Goal: Information Seeking & Learning: Learn about a topic

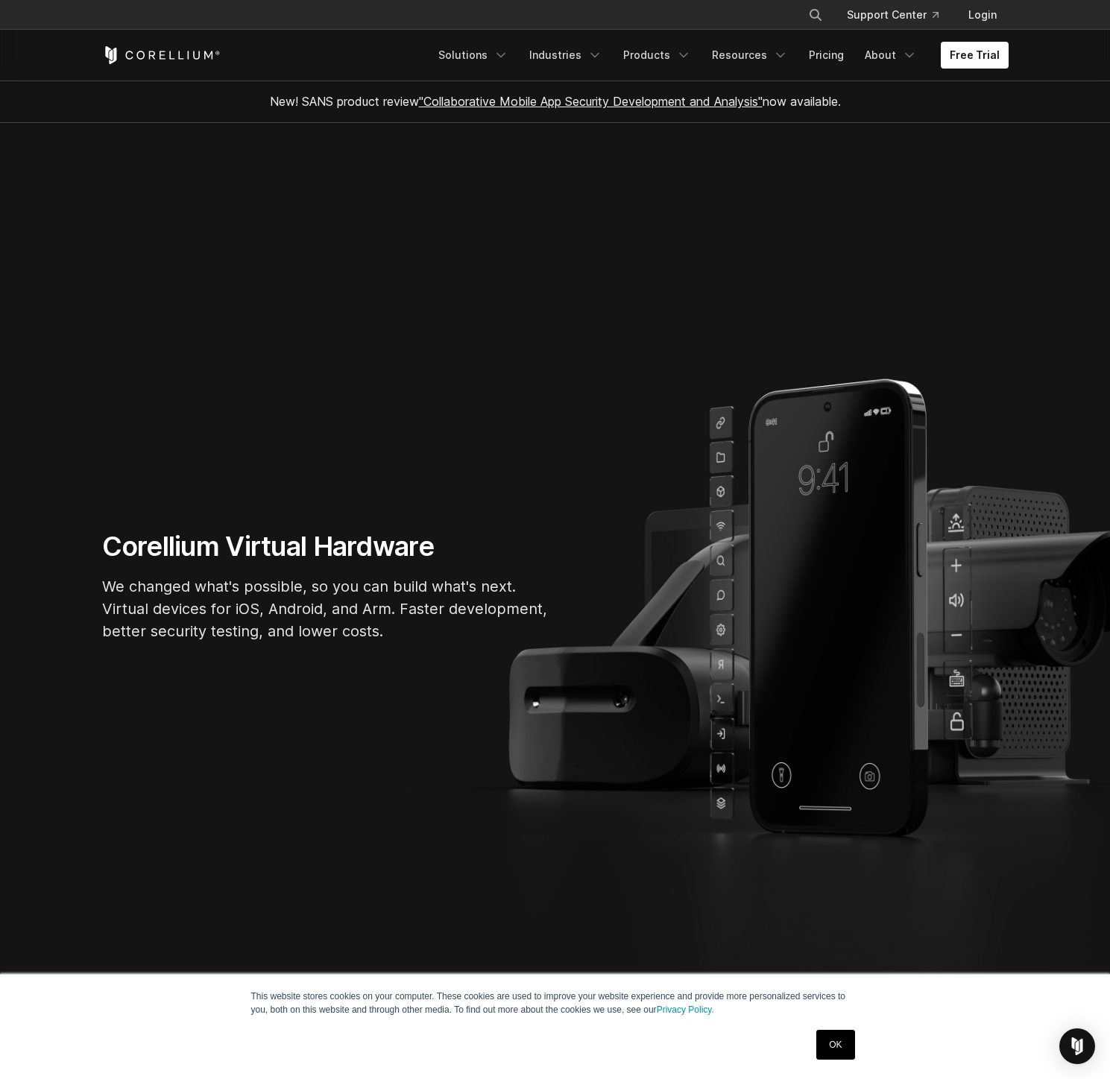
click at [320, 603] on p "We changed what's possible, so you can build what's next. Virtual devices for i…" at bounding box center [325, 608] width 447 height 67
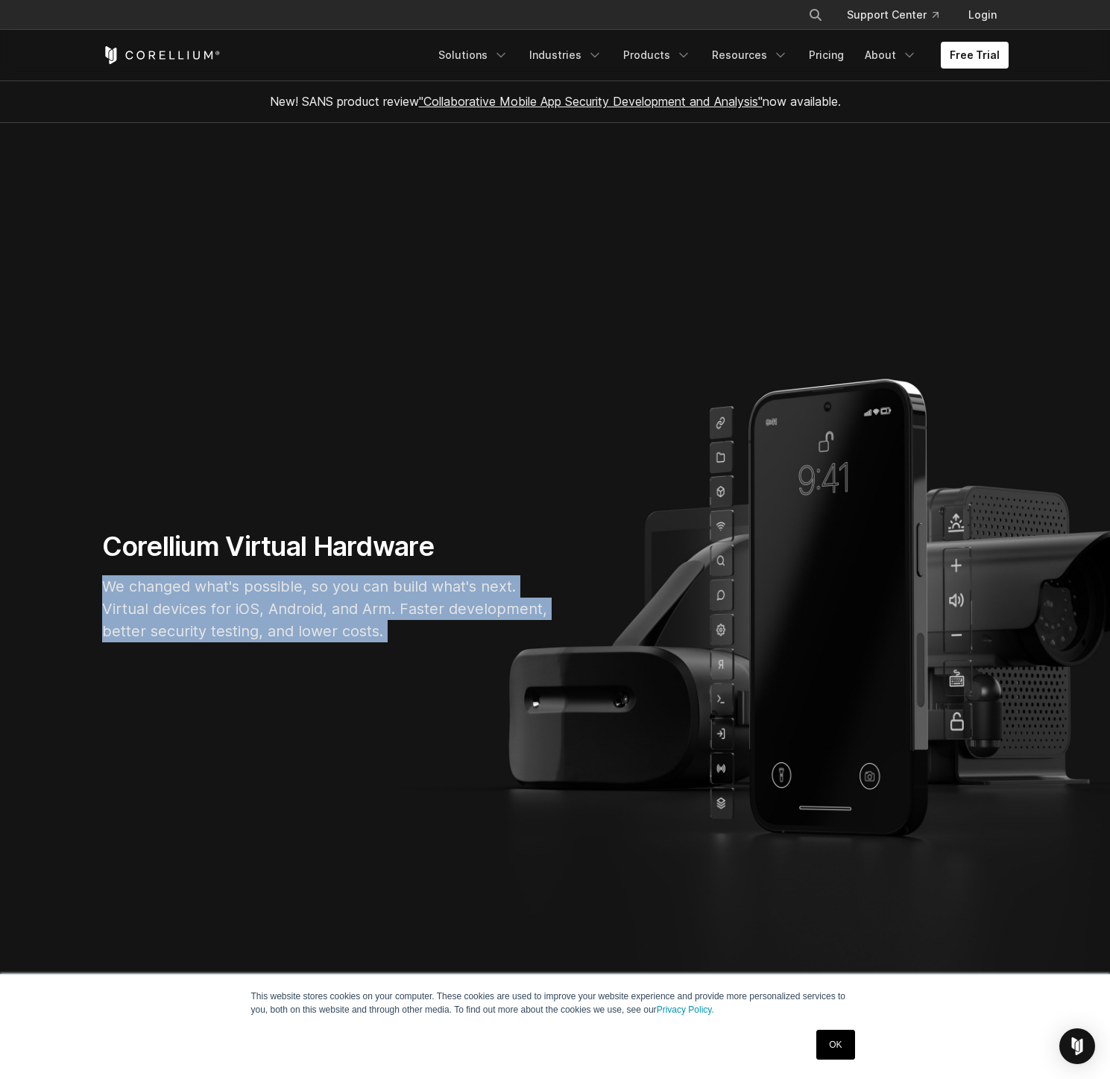
click at [320, 603] on p "We changed what's possible, so you can build what's next. Virtual devices for i…" at bounding box center [325, 608] width 447 height 67
click at [338, 583] on p "We changed what's possible, so you can build what's next. Virtual devices for i…" at bounding box center [325, 608] width 447 height 67
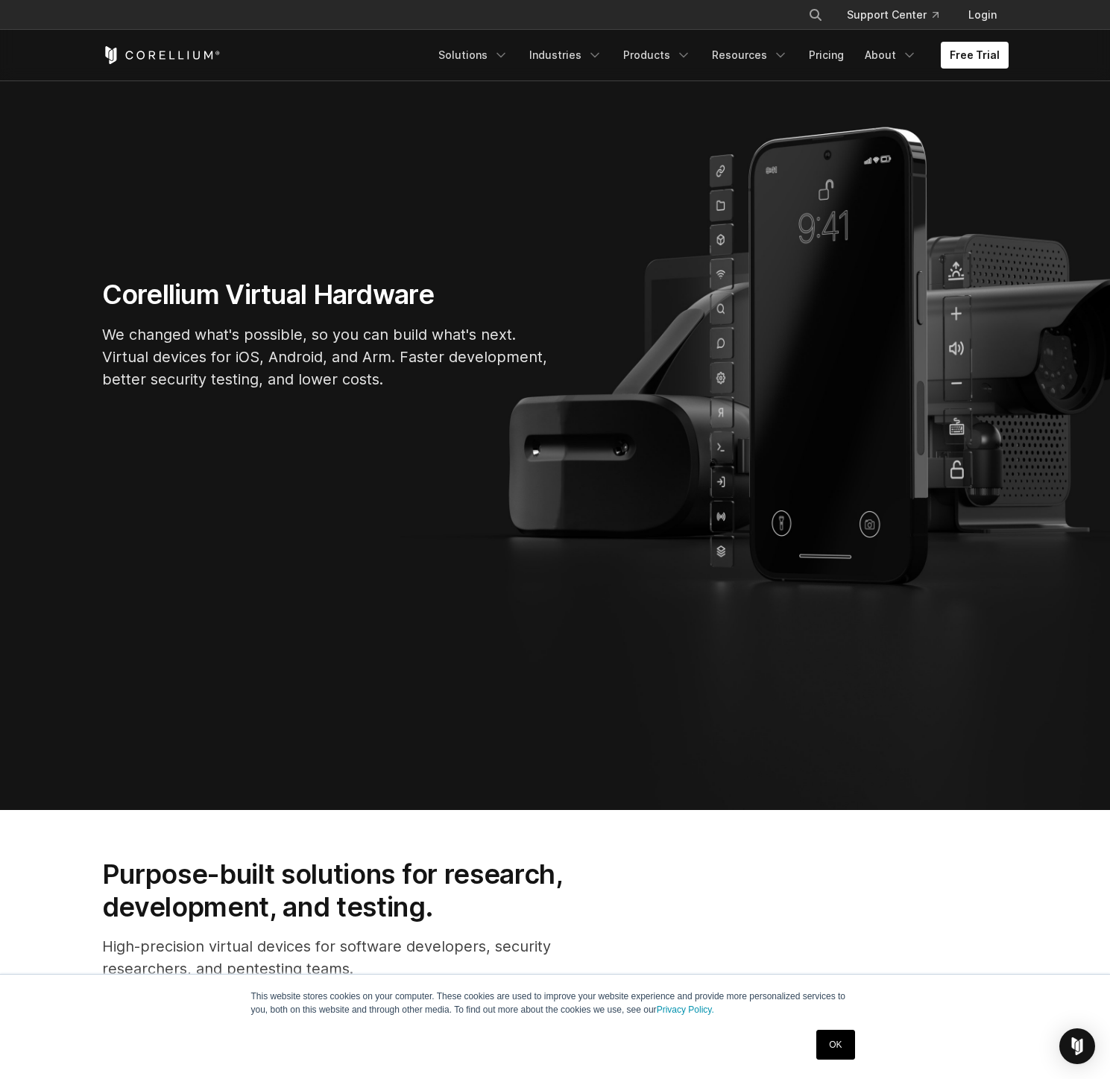
scroll to position [341, 0]
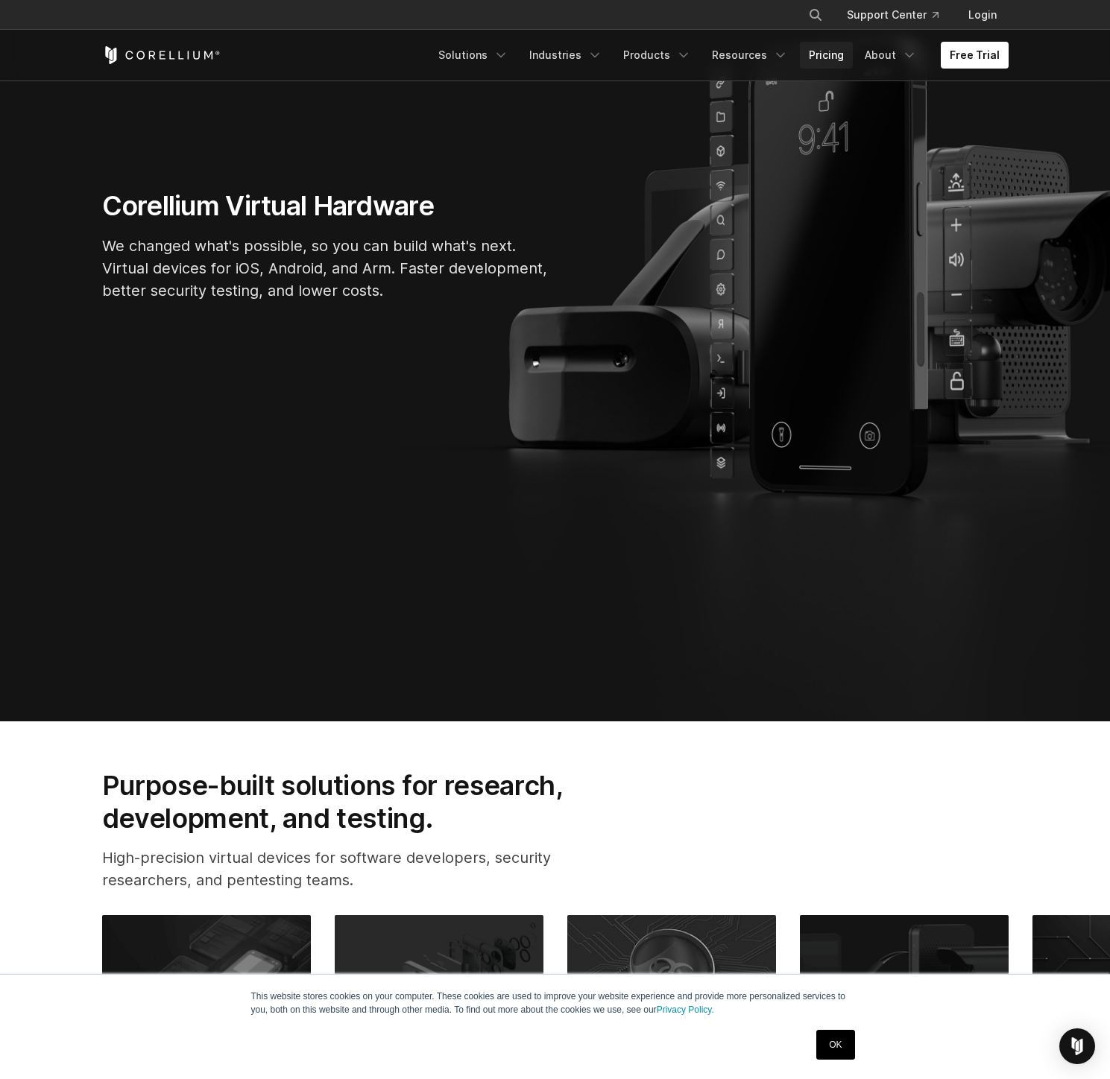
click at [815, 50] on link "Pricing" at bounding box center [826, 55] width 53 height 27
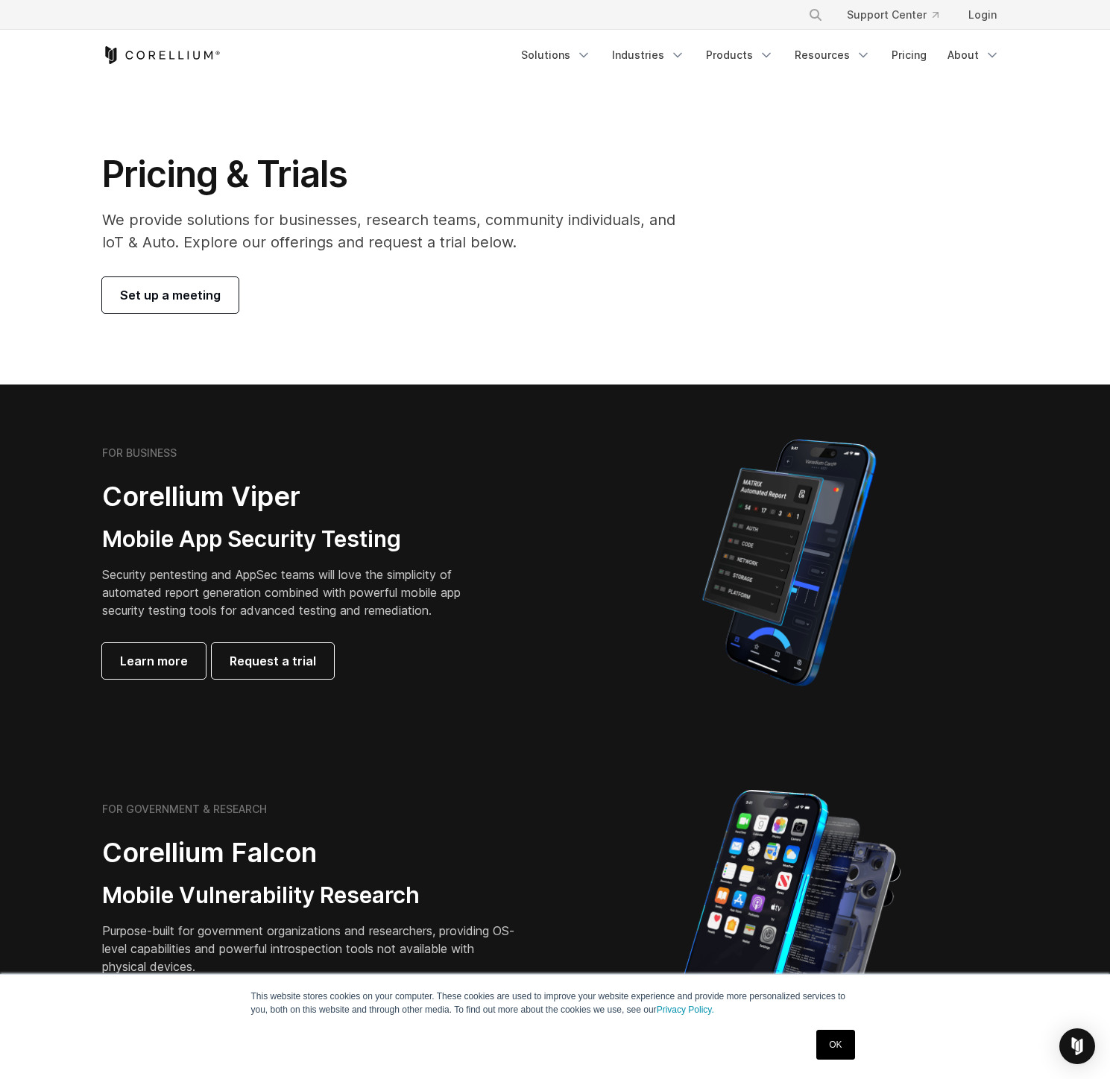
click at [205, 241] on p "We provide solutions for businesses, research teams, community individuals, and…" at bounding box center [399, 231] width 594 height 45
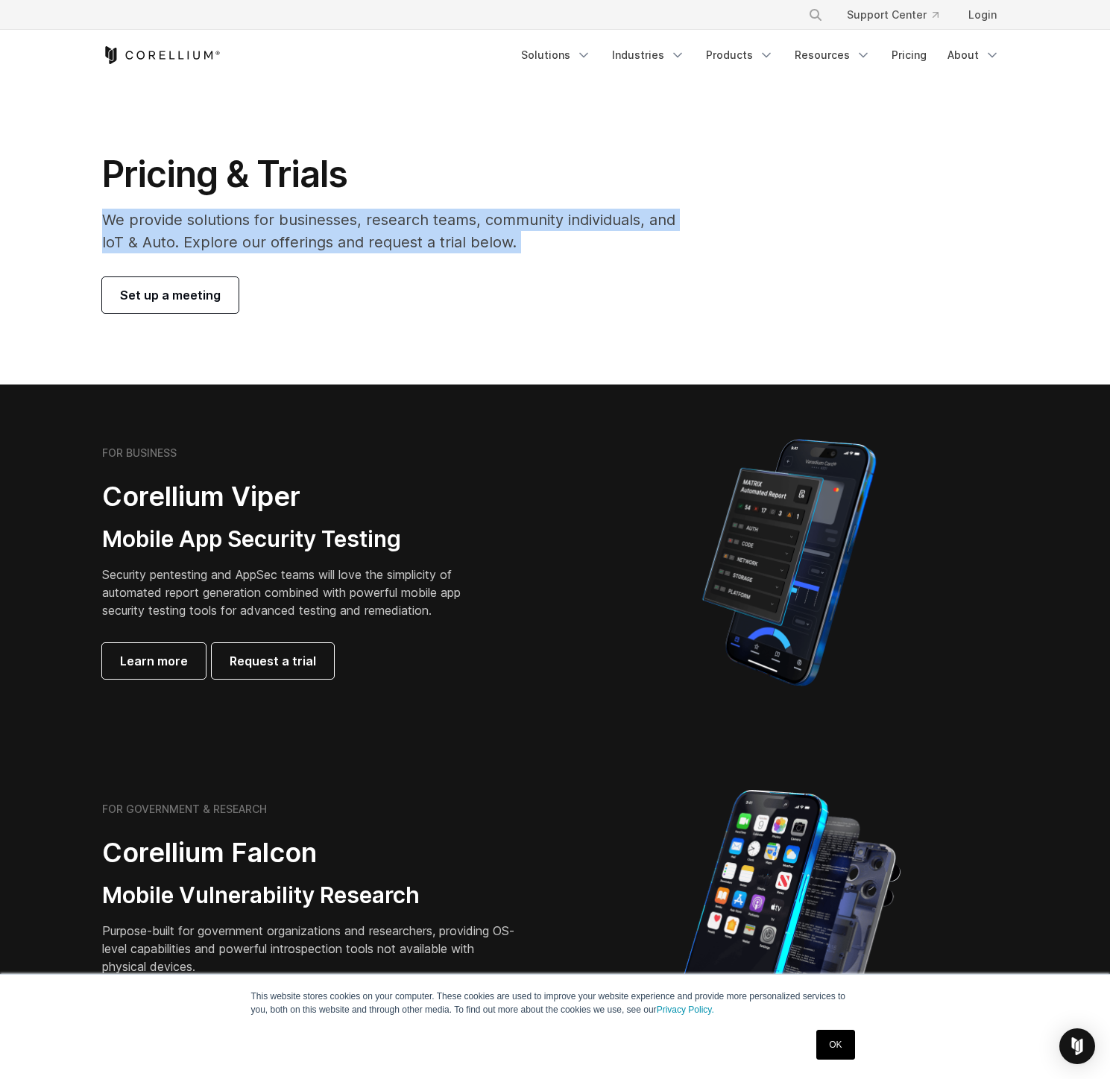
click at [205, 241] on p "We provide solutions for businesses, research teams, community individuals, and…" at bounding box center [399, 231] width 594 height 45
click at [402, 236] on p "We provide solutions for businesses, research teams, community individuals, and…" at bounding box center [399, 231] width 594 height 45
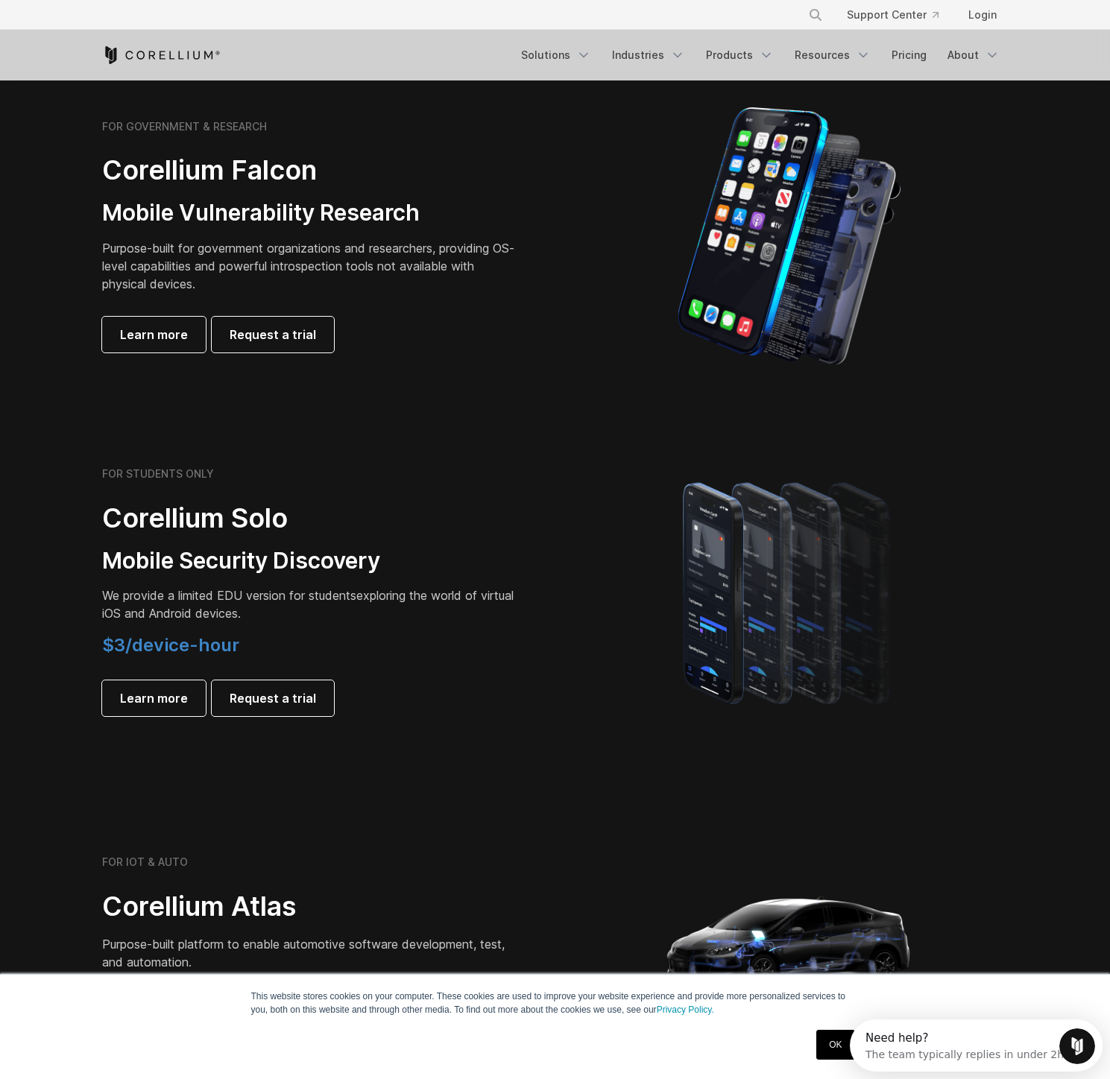
scroll to position [978, 0]
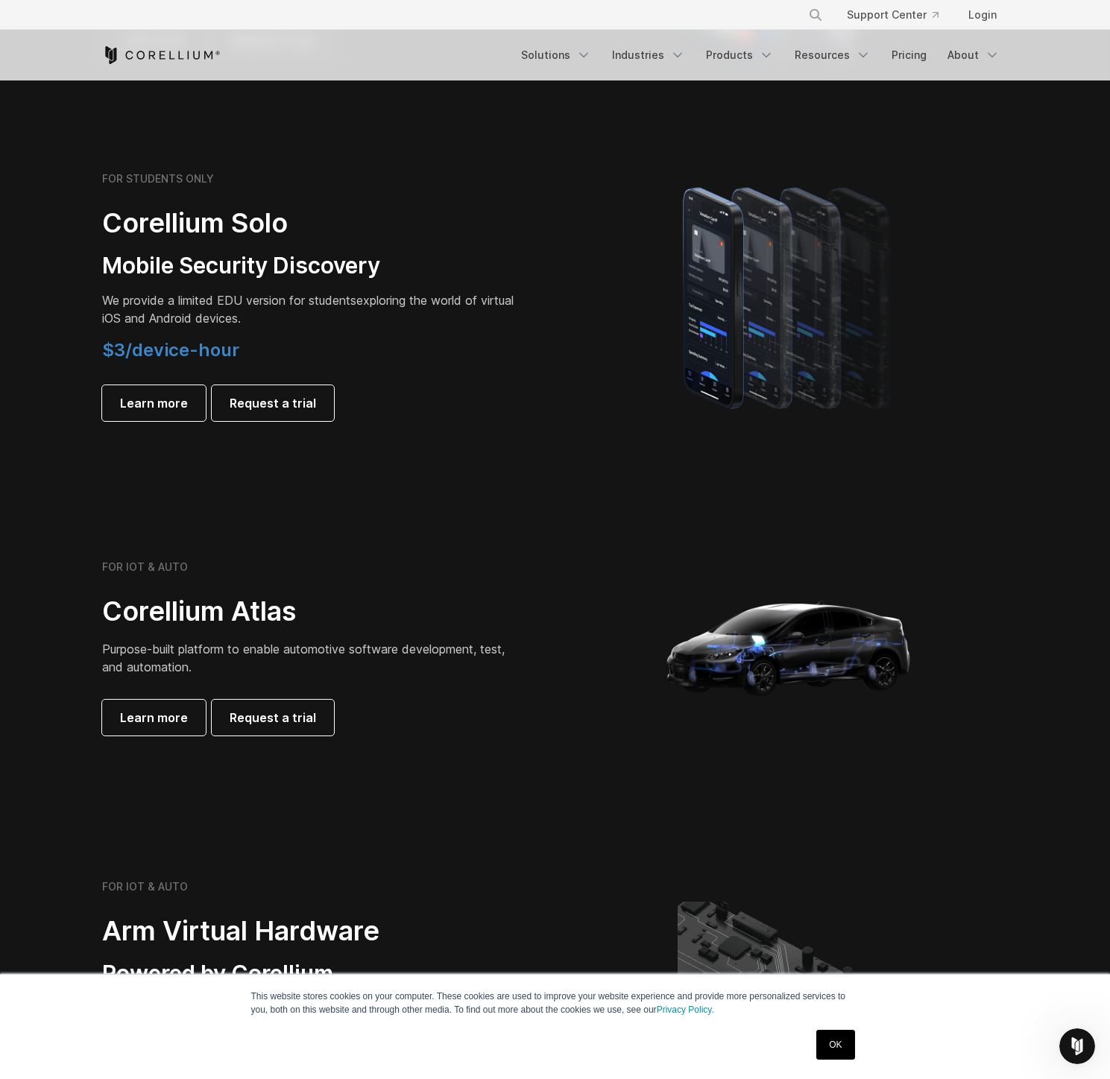
click at [318, 312] on p "We provide a limited EDU version for students exploring the world of virtual iO…" at bounding box center [310, 309] width 417 height 36
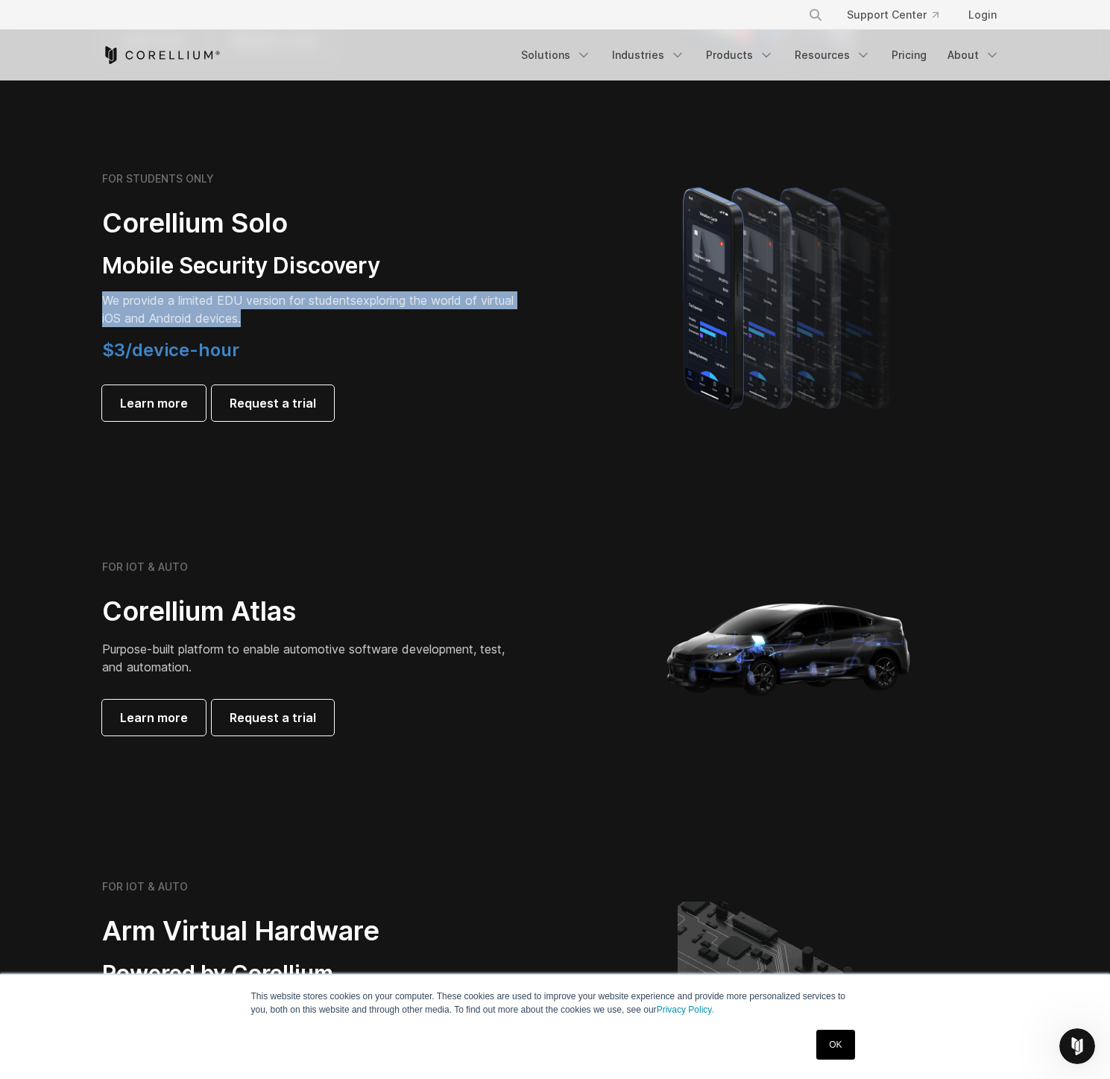
click at [318, 312] on p "We provide a limited EDU version for students exploring the world of virtual iO…" at bounding box center [310, 309] width 417 height 36
click at [322, 315] on p "We provide a limited EDU version for students exploring the world of virtual iO…" at bounding box center [310, 309] width 417 height 36
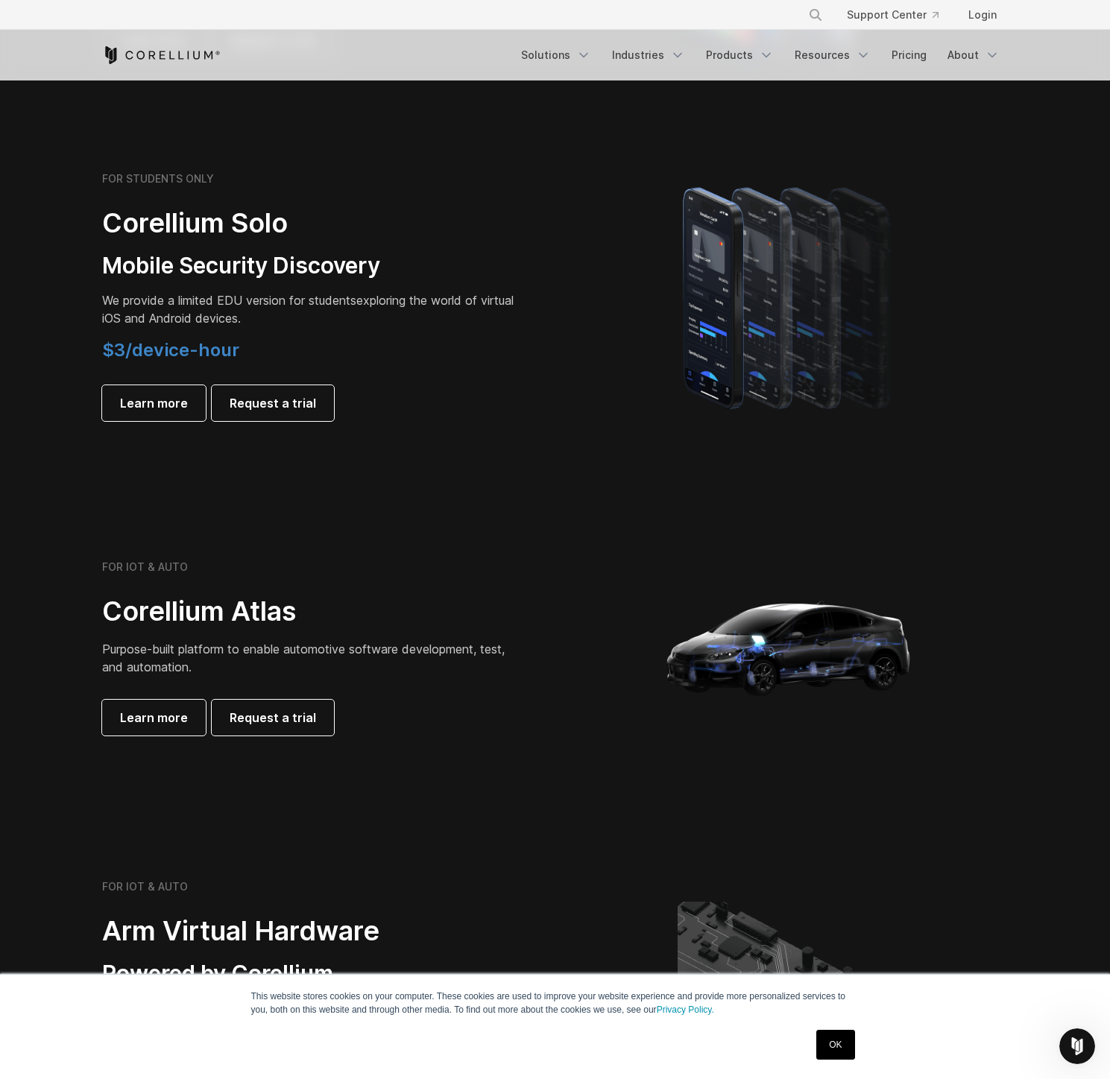
click at [171, 347] on span "$3/device-hour" at bounding box center [170, 350] width 137 height 22
click at [243, 349] on h4 "$3/device-hour" at bounding box center [310, 350] width 417 height 22
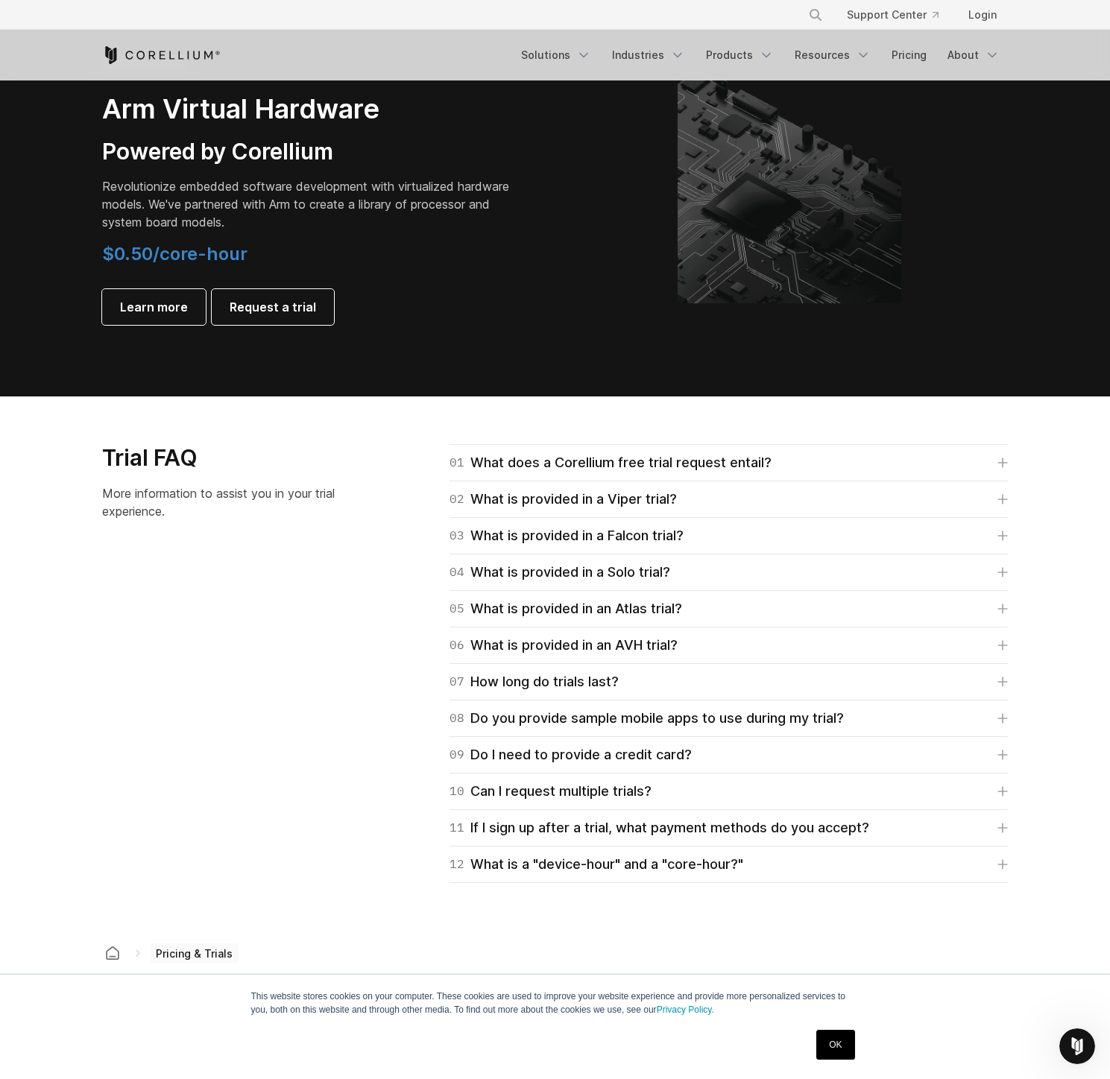
scroll to position [0, 0]
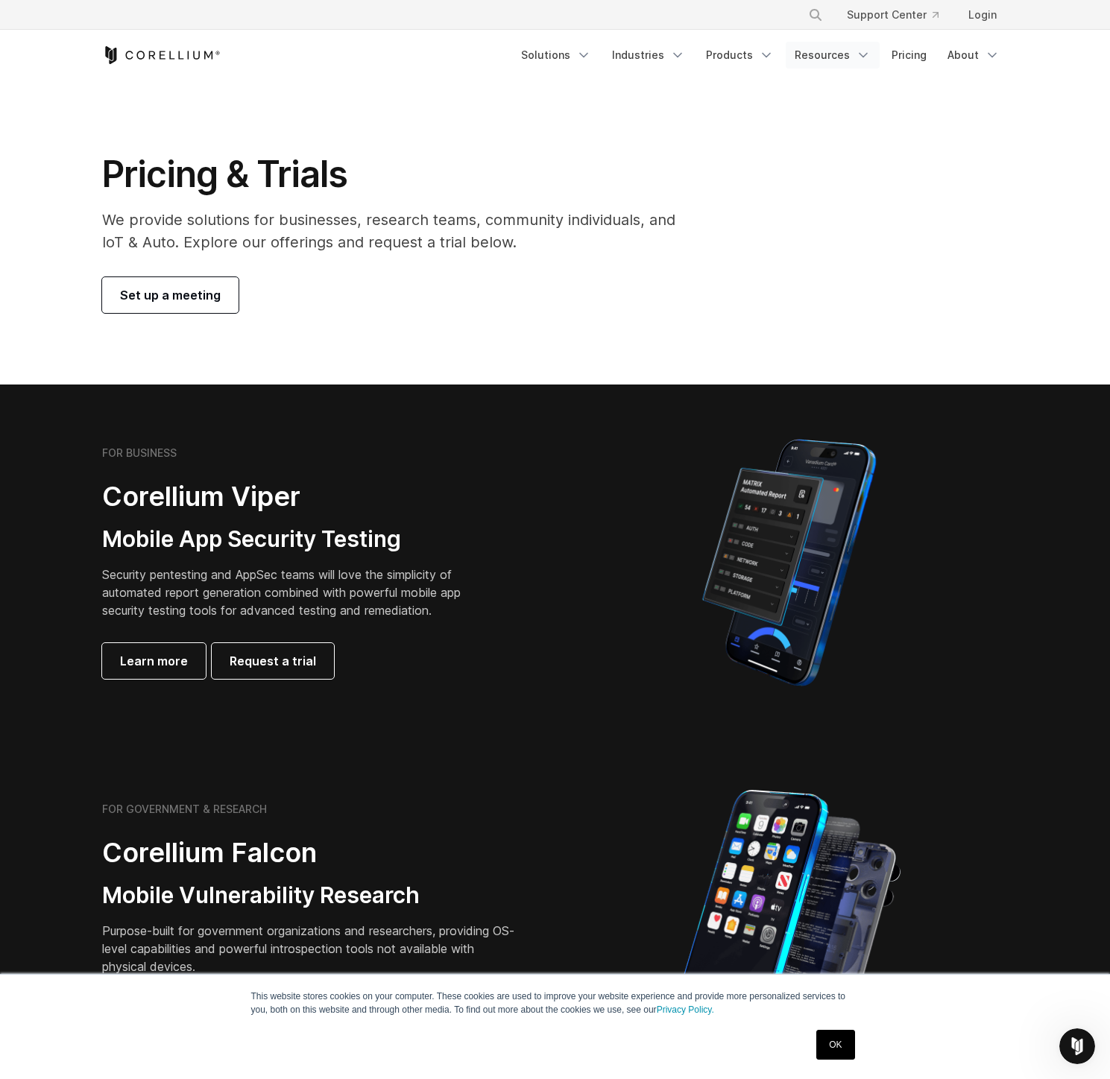
click at [821, 54] on link "Resources" at bounding box center [833, 55] width 94 height 27
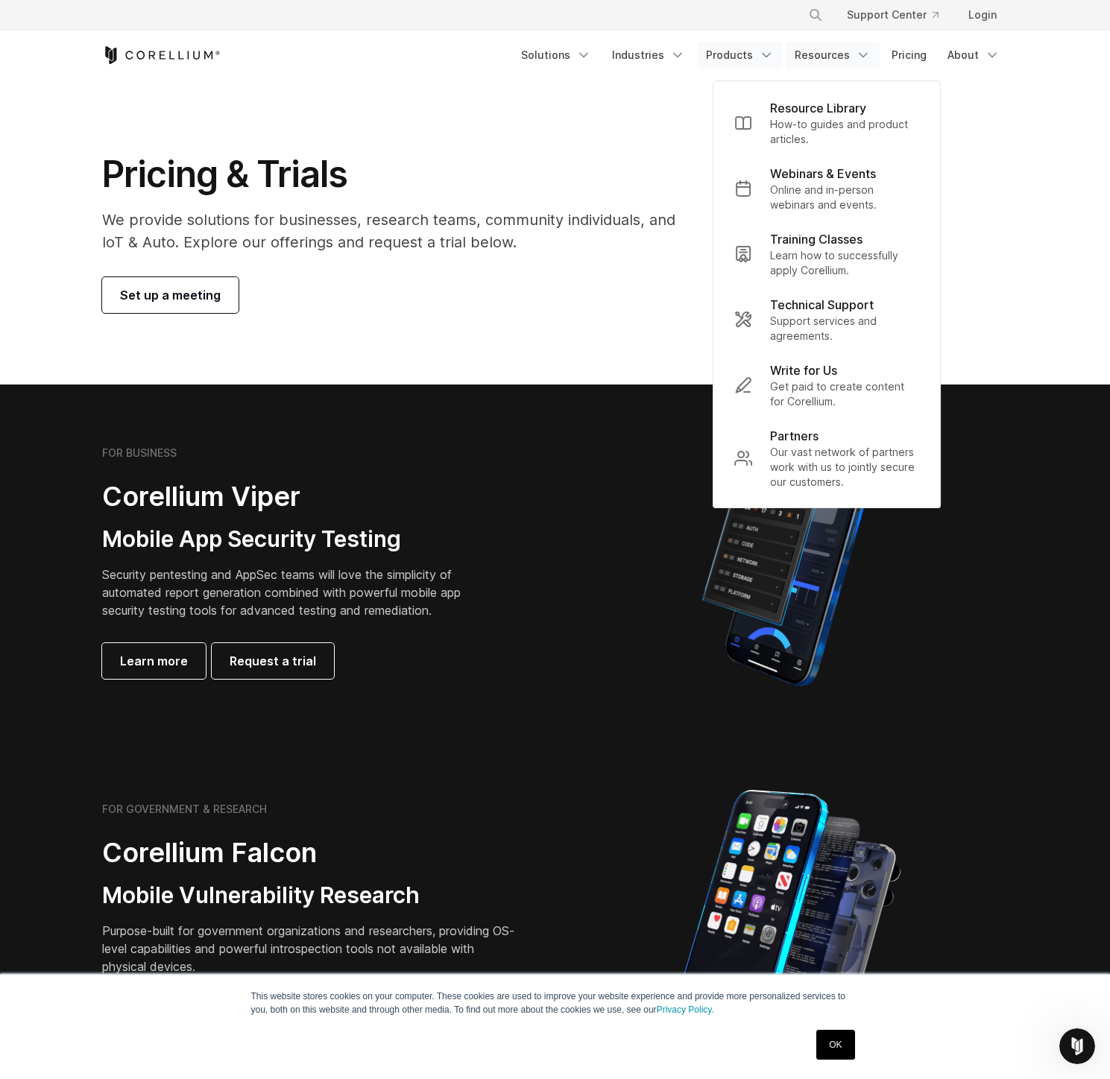
click at [728, 51] on link "Products" at bounding box center [740, 55] width 86 height 27
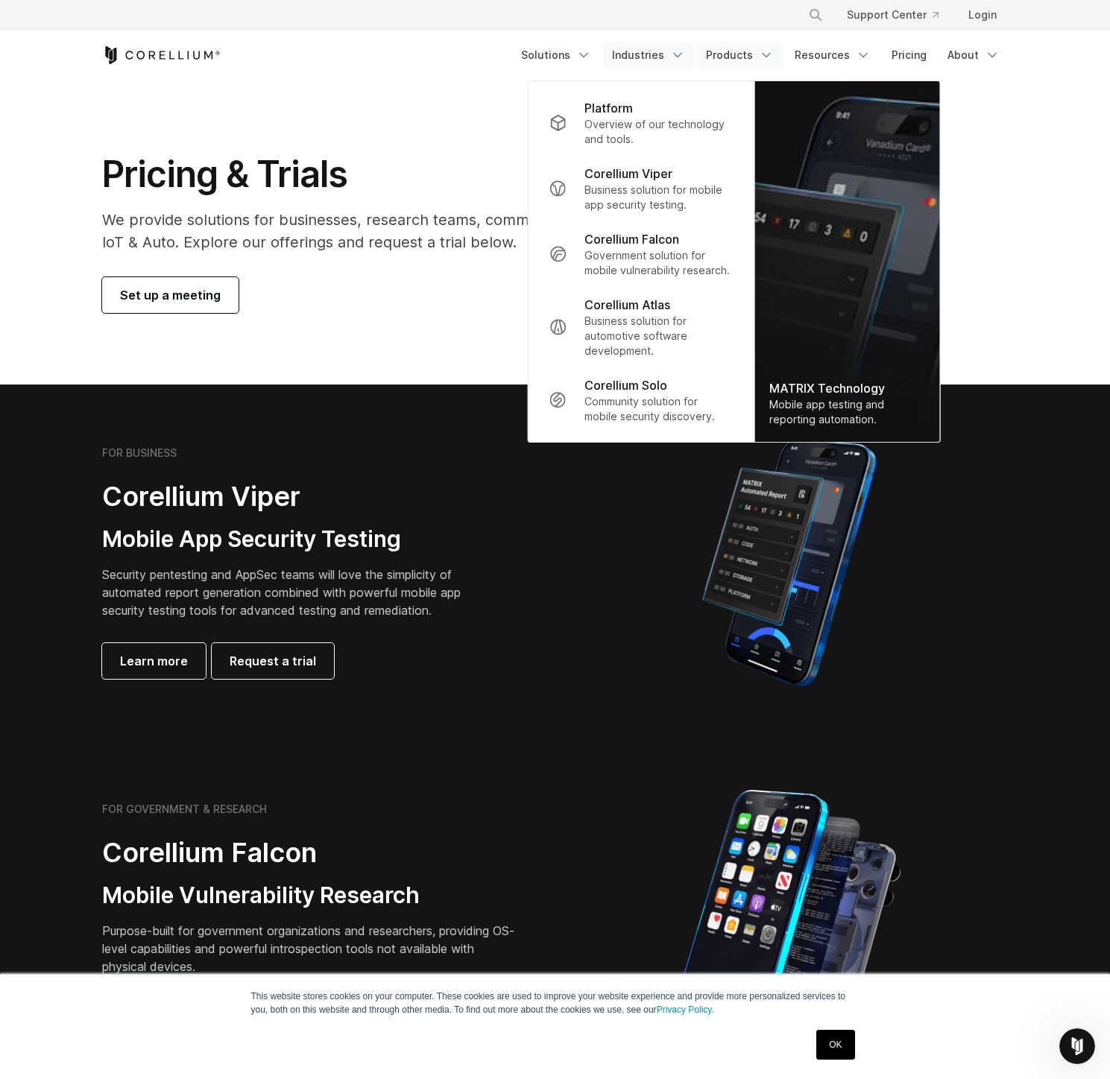
click at [631, 59] on link "Industries" at bounding box center [648, 55] width 91 height 27
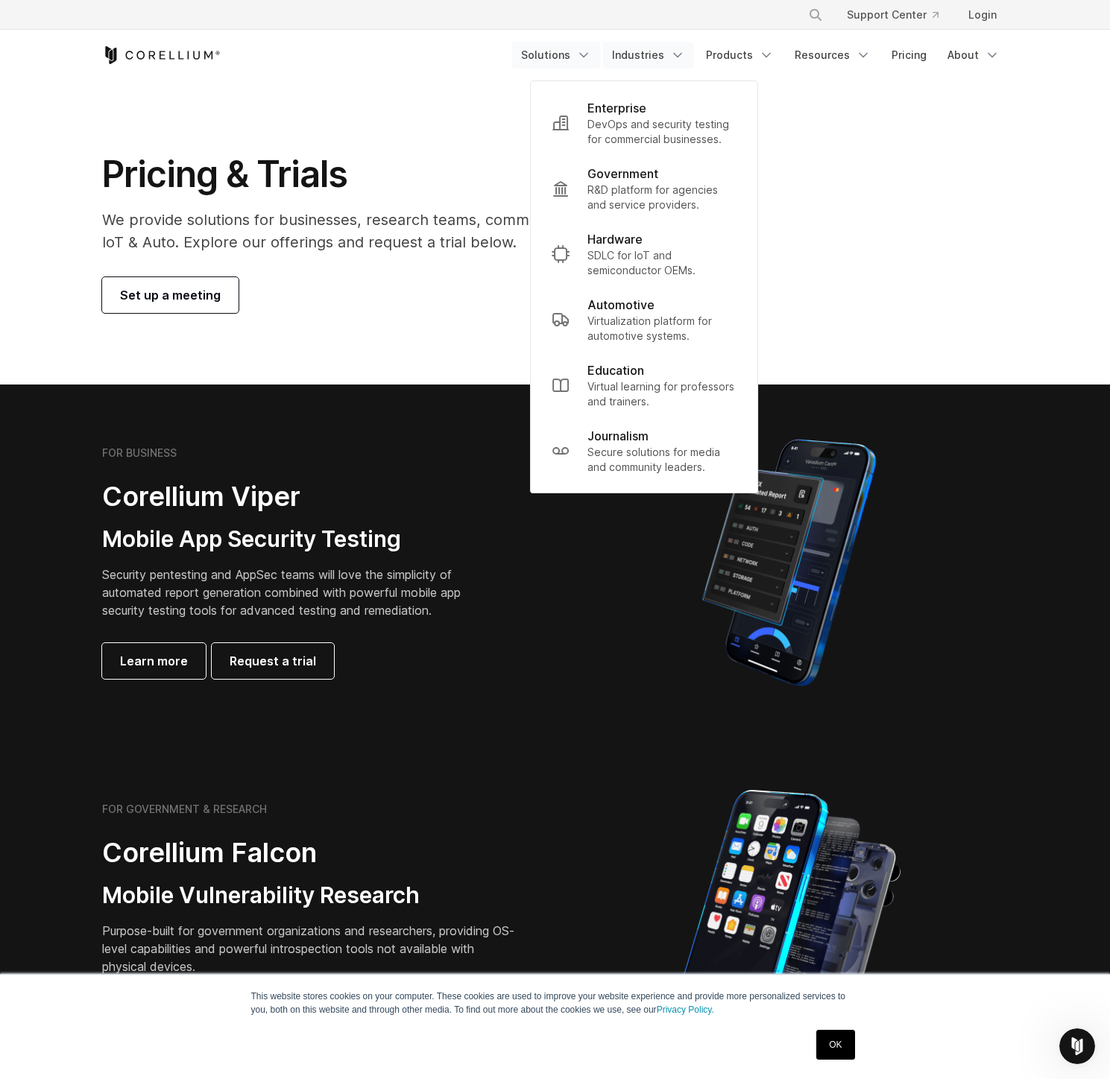
click at [571, 57] on link "Solutions" at bounding box center [556, 55] width 88 height 27
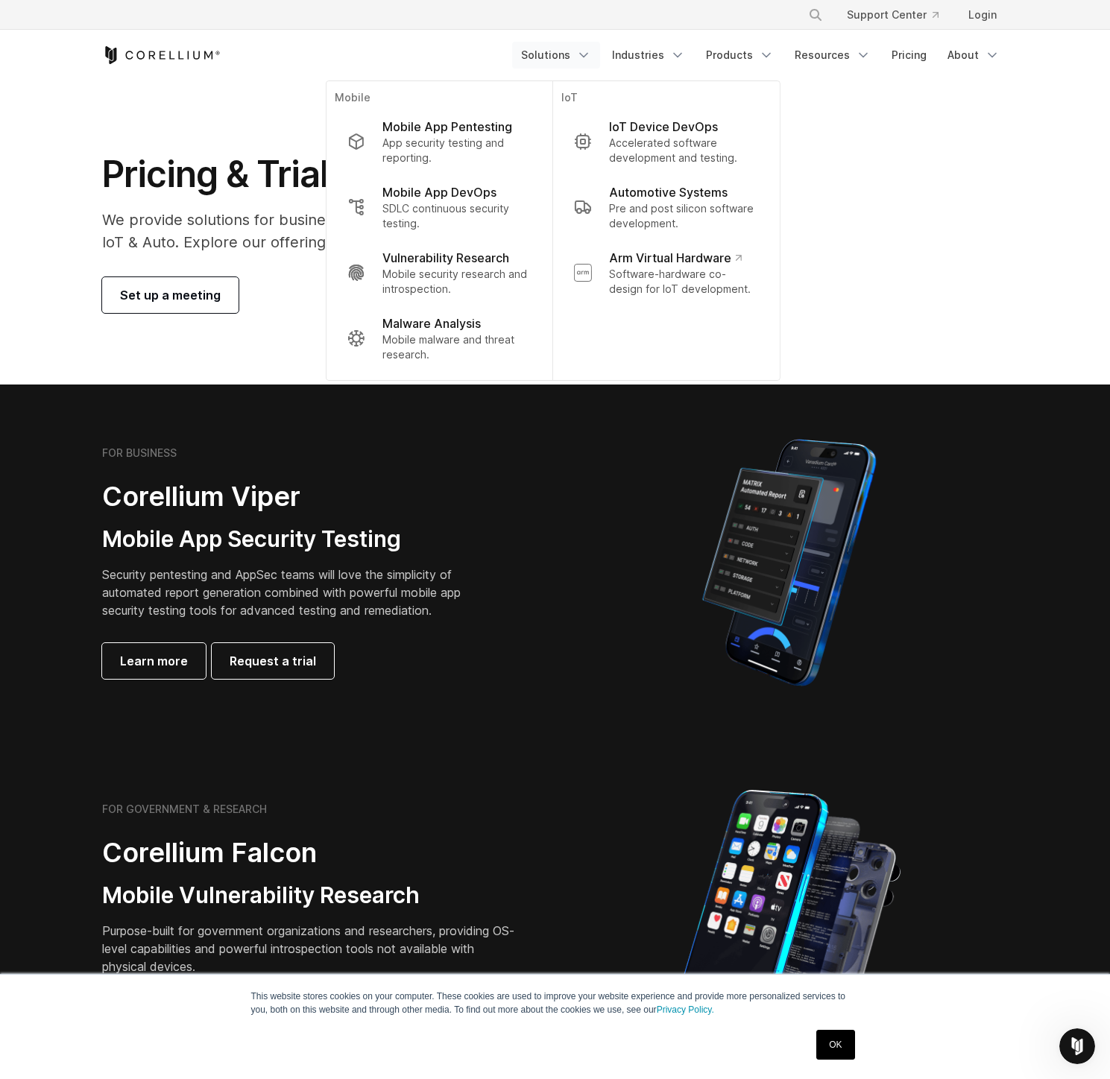
click at [198, 81] on section "Pricing & Trials We provide solutions for businesses, research teams, community…" at bounding box center [555, 232] width 1110 height 304
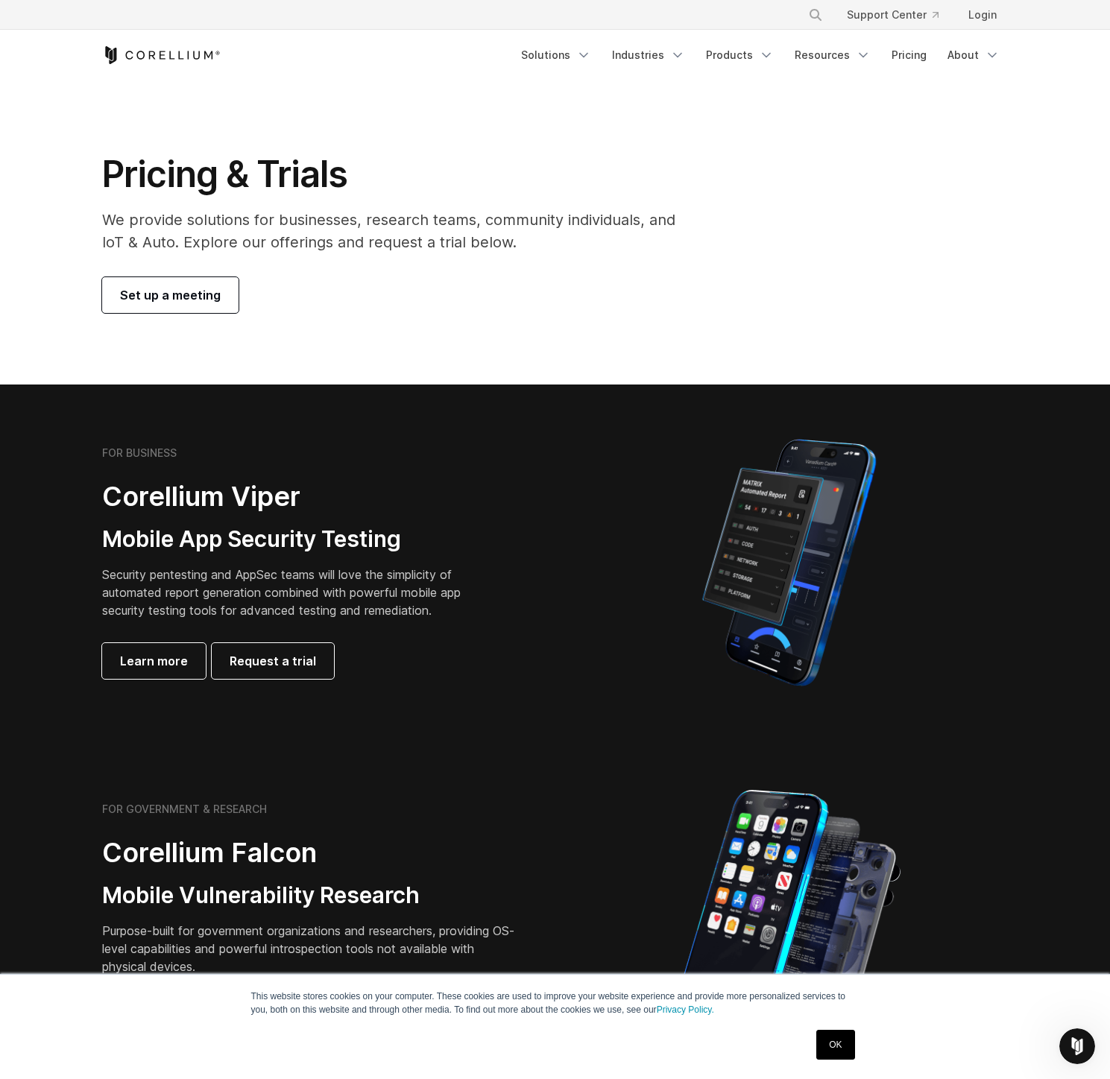
click at [183, 60] on icon "Corellium Home" at bounding box center [161, 55] width 119 height 18
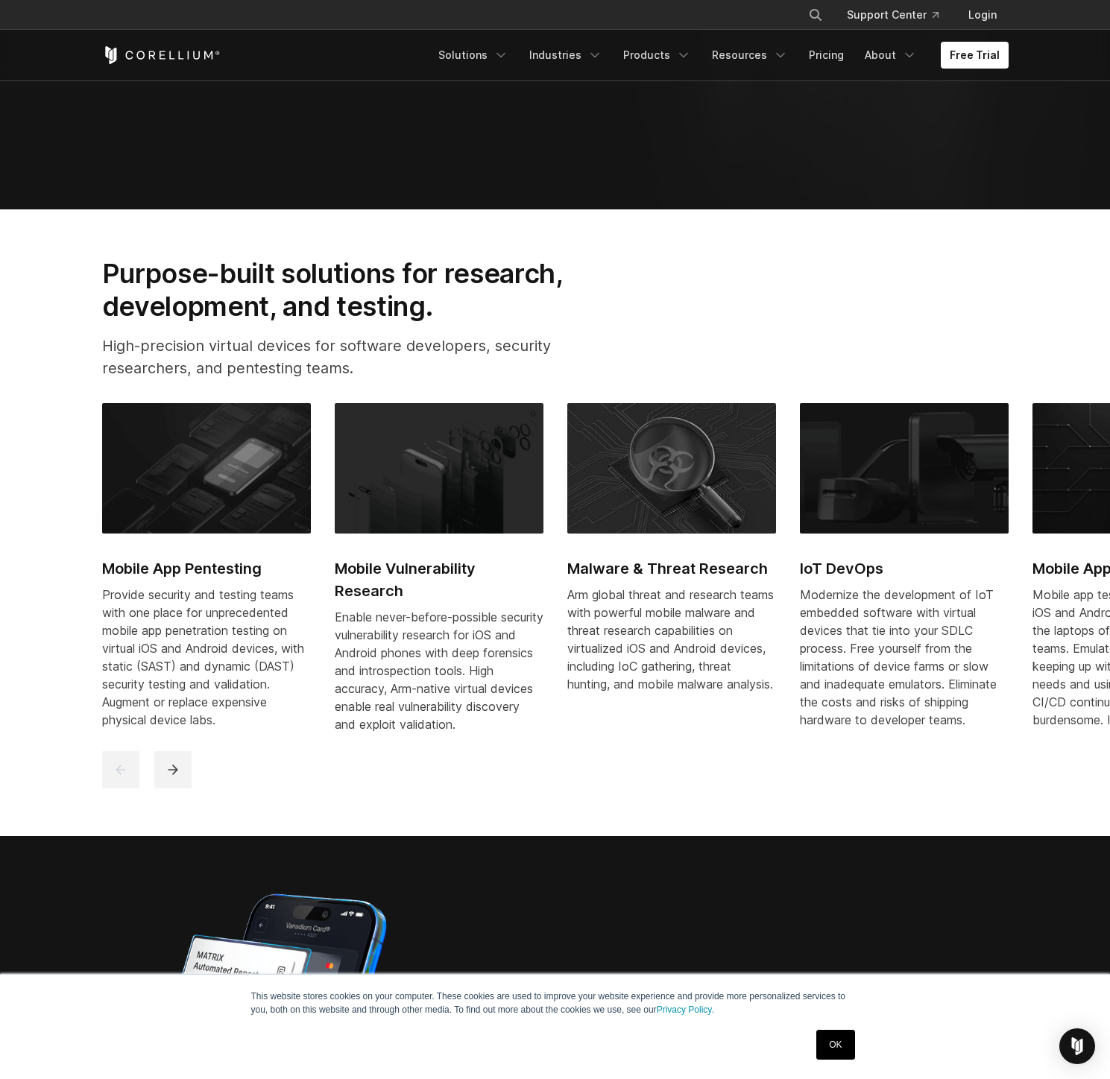
scroll to position [941, 0]
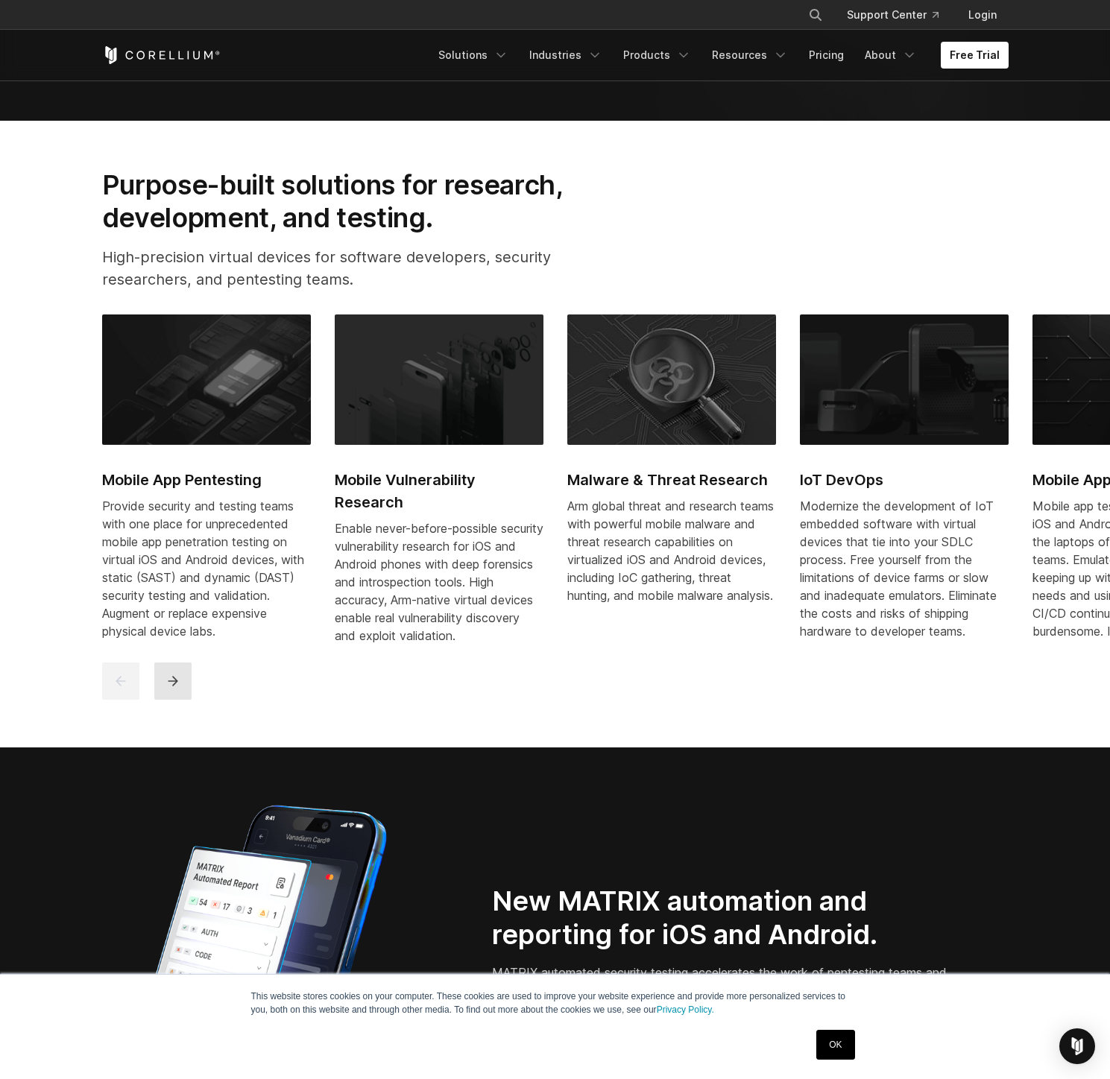
click at [185, 689] on button "next" at bounding box center [172, 681] width 37 height 37
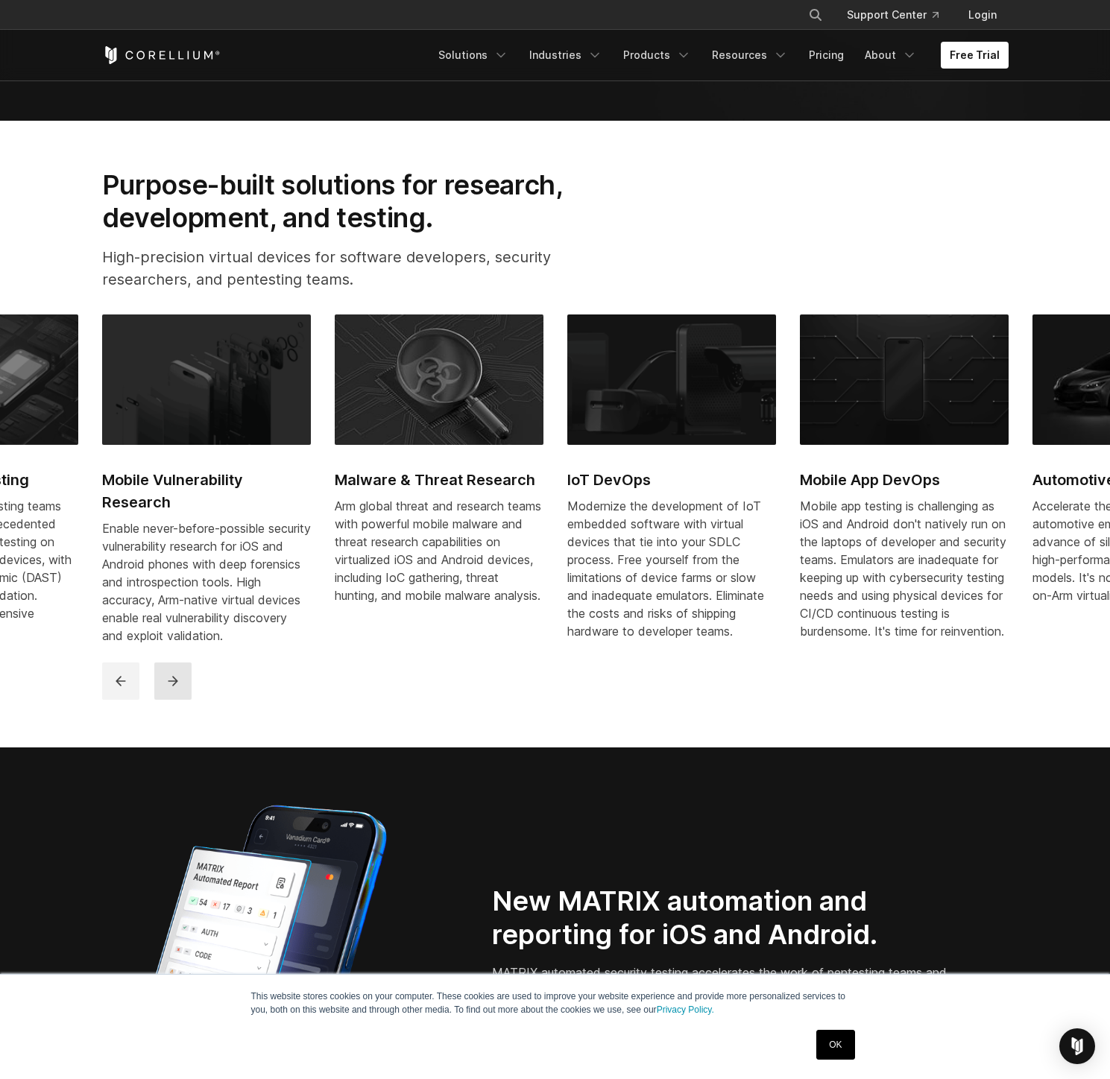
click at [185, 689] on button "next" at bounding box center [172, 681] width 37 height 37
click at [184, 690] on button "next" at bounding box center [172, 681] width 37 height 37
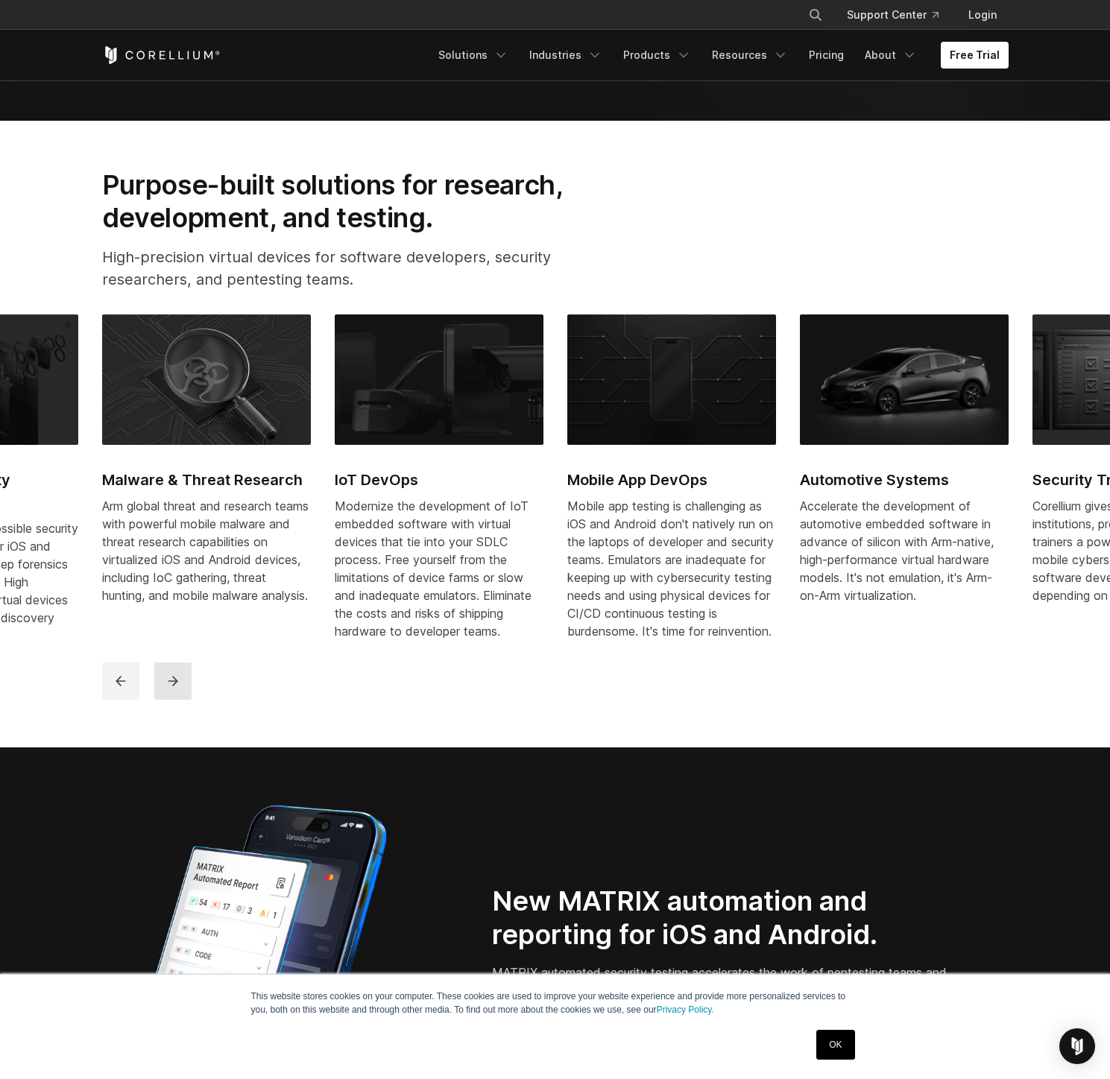
click at [183, 688] on button "next" at bounding box center [172, 681] width 37 height 37
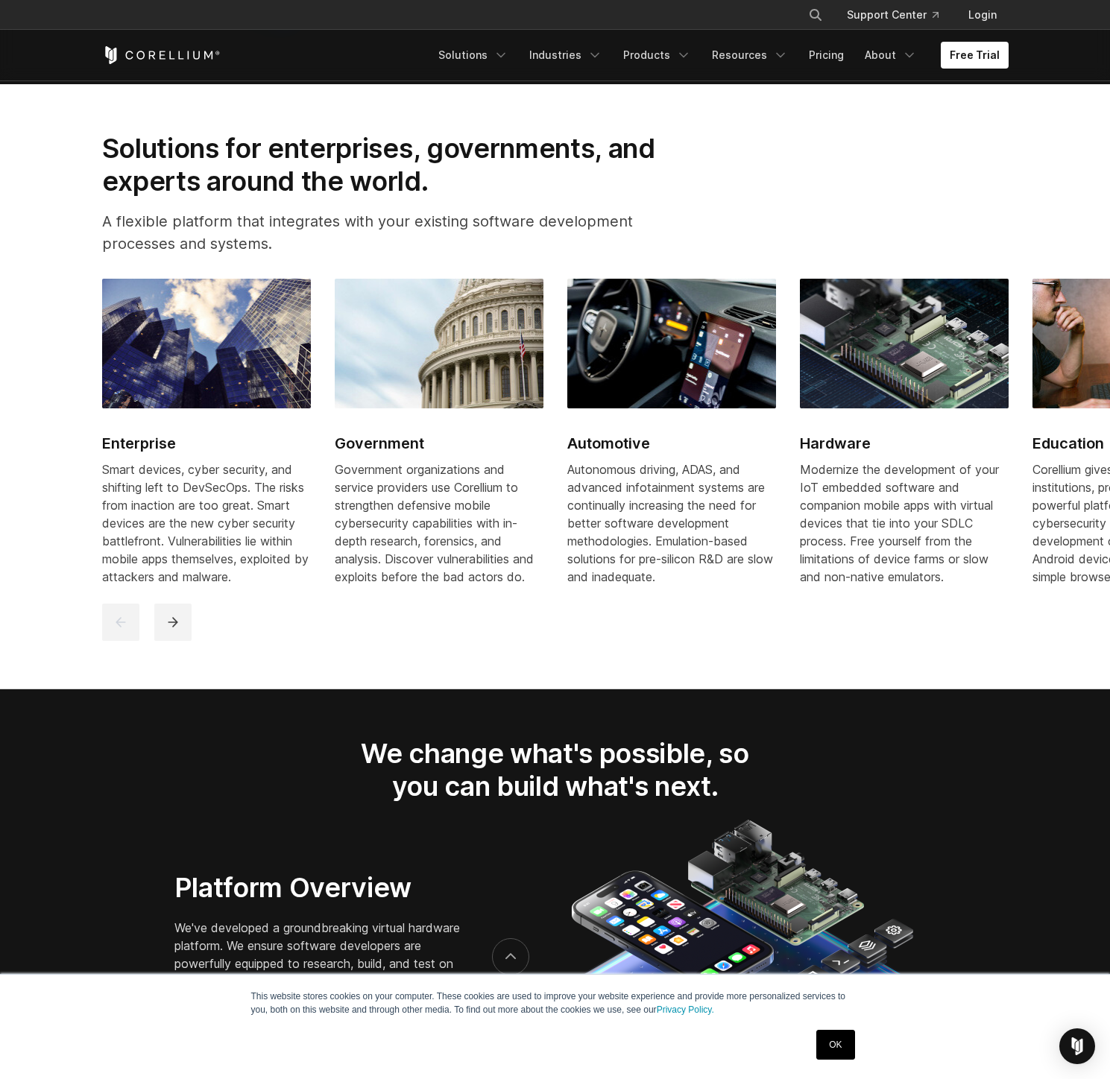
scroll to position [2082, 0]
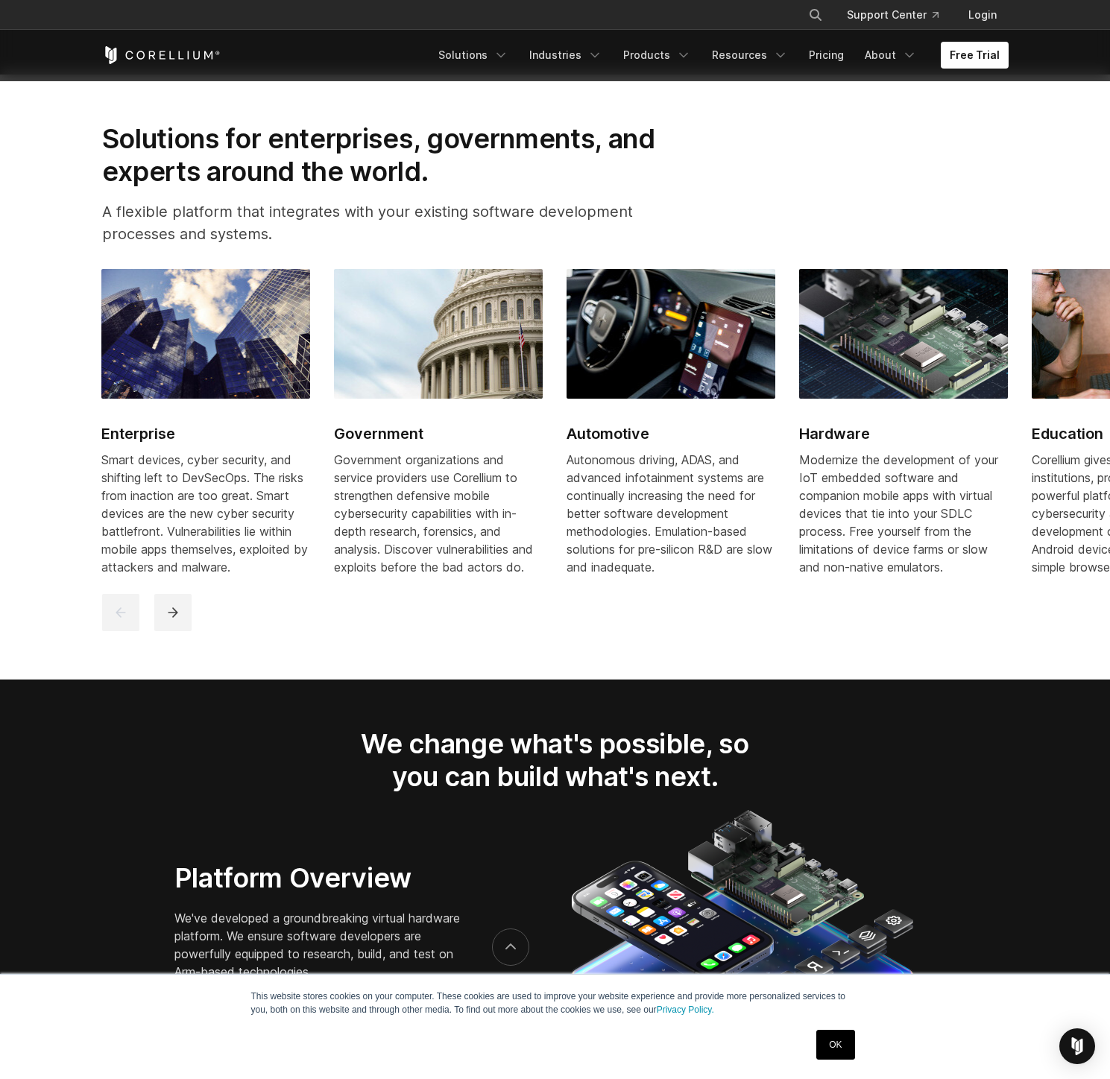
click at [211, 594] on link "Enterprise Smart devices, cyber security, and shifting left to DevSecOps. The r…" at bounding box center [205, 431] width 209 height 325
